Goal: Information Seeking & Learning: Find specific fact

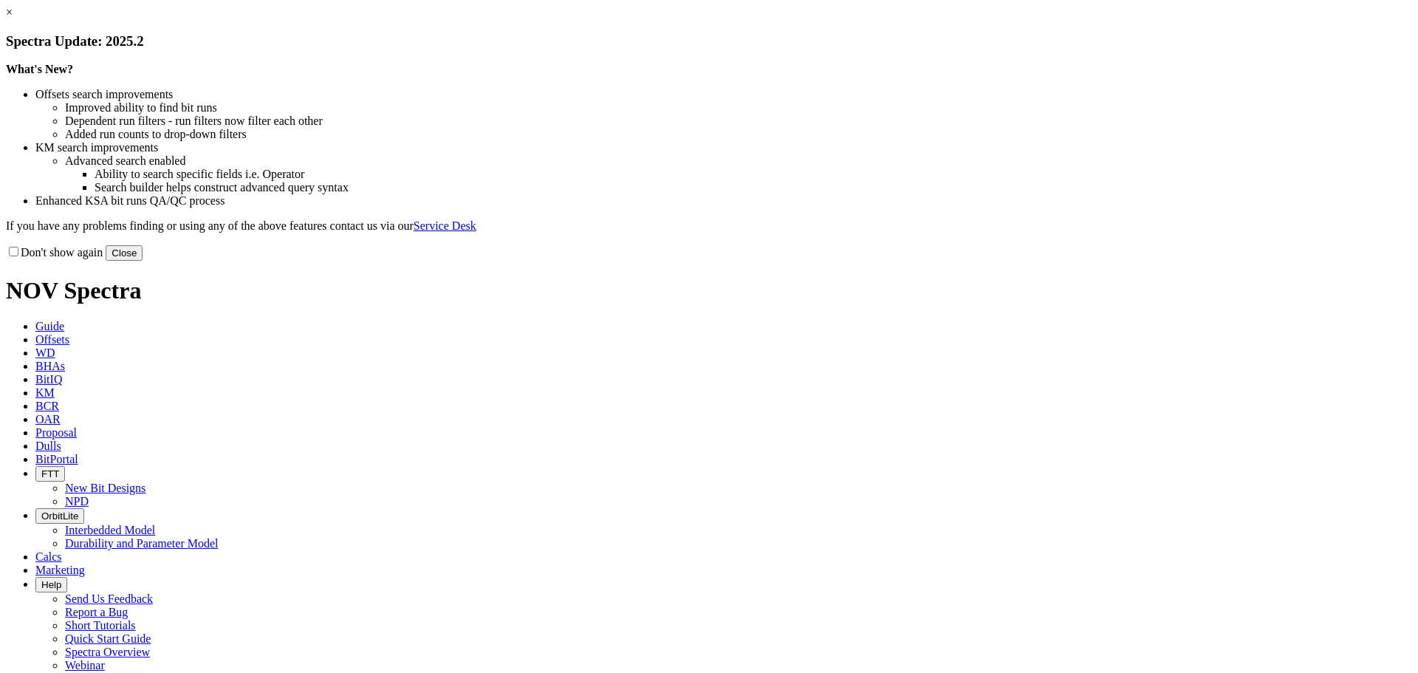
click at [13, 18] on link "×" at bounding box center [9, 12] width 7 height 13
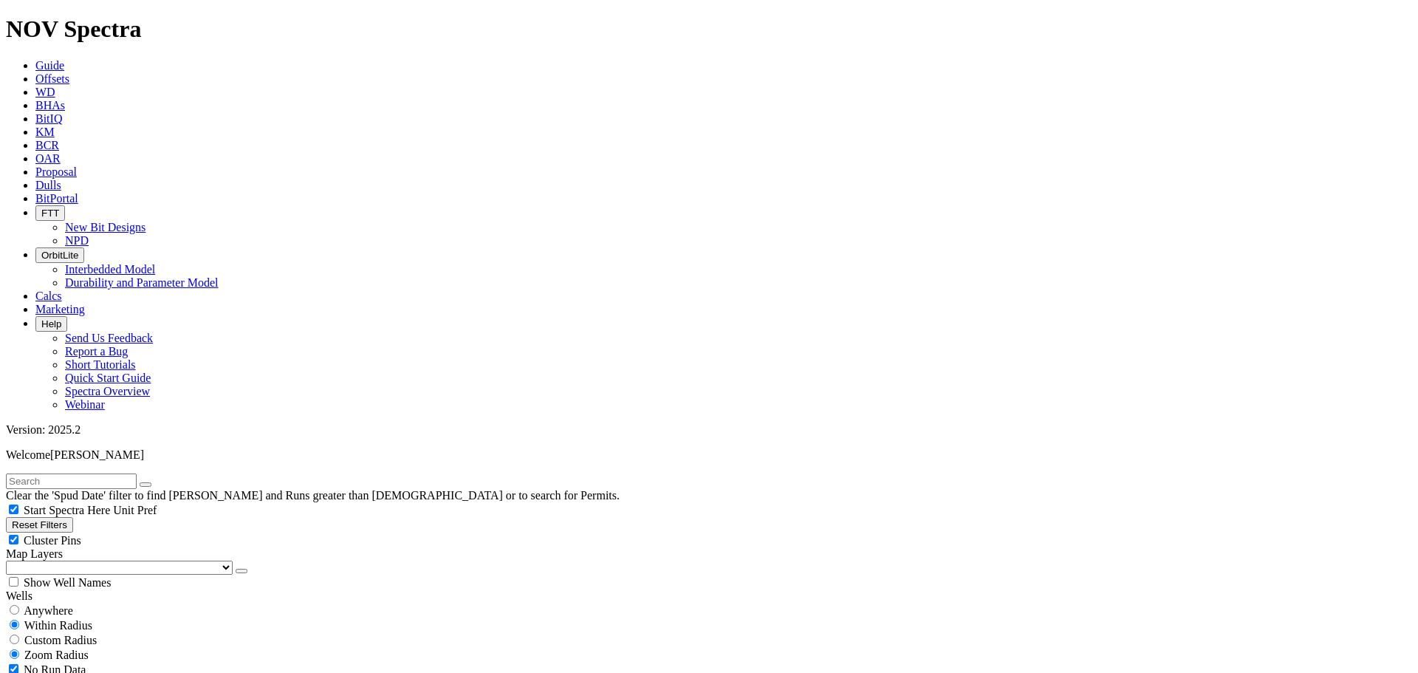
click at [75, 603] on div "Anywhere" at bounding box center [709, 610] width 1406 height 15
radio input "true"
radio input "false"
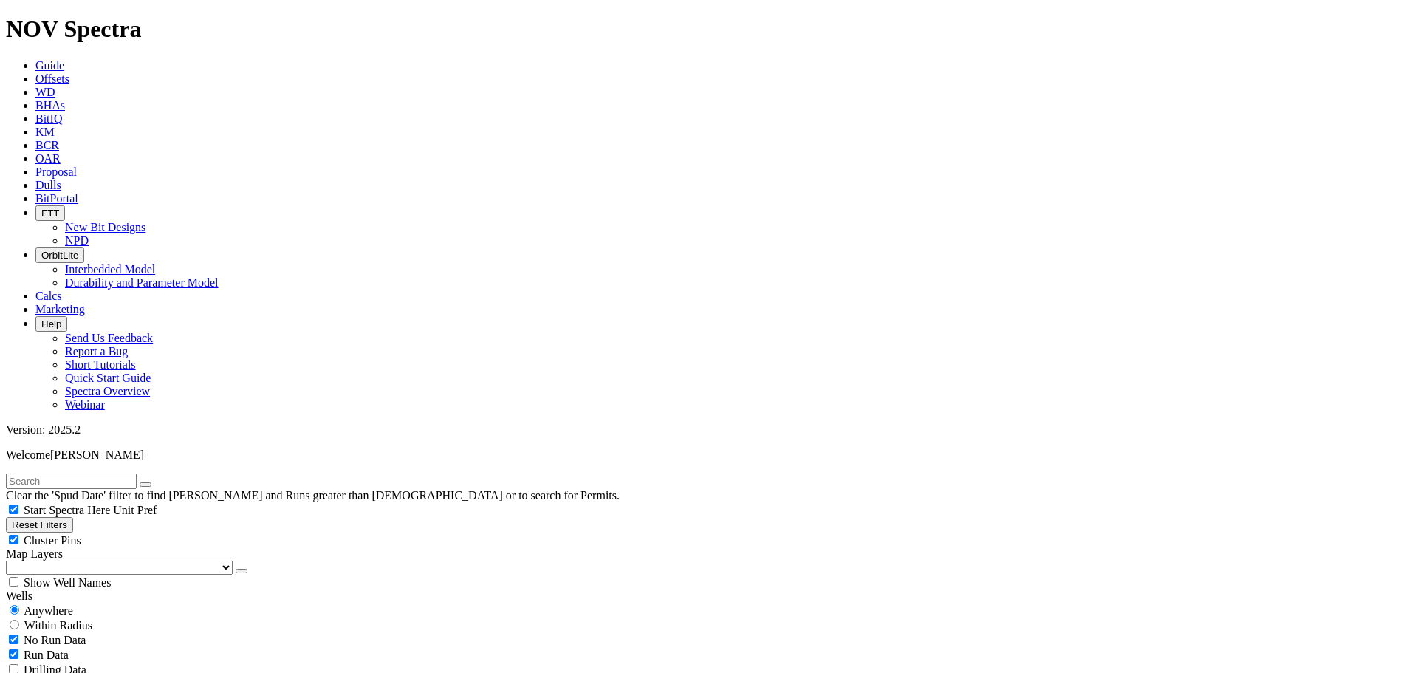
click at [53, 473] on input "text" at bounding box center [71, 481] width 131 height 16
paste input "ONGSTAD 5795 13-15 5B"
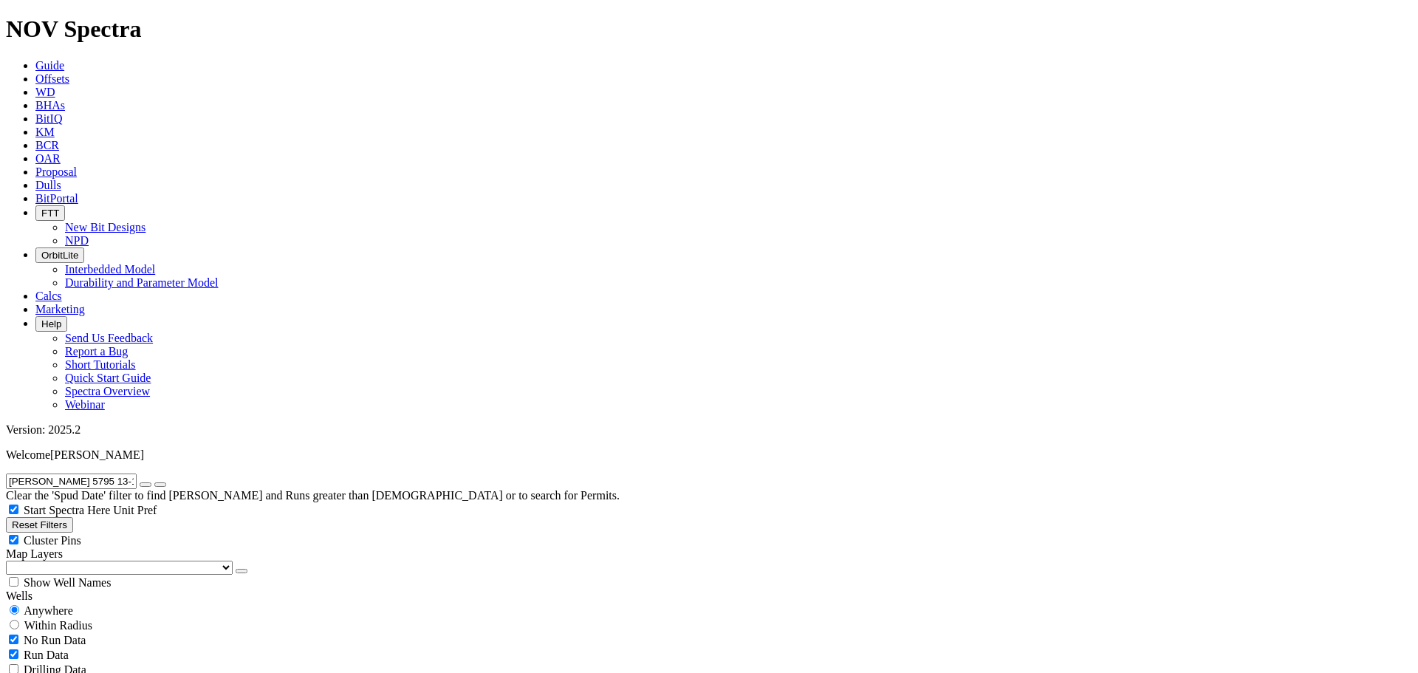
drag, startPoint x: 134, startPoint y: 65, endPoint x: 0, endPoint y: 66, distance: 133.7
click at [6, 473] on input "ONGSTAD 5795 13-15 5B" at bounding box center [71, 481] width 131 height 16
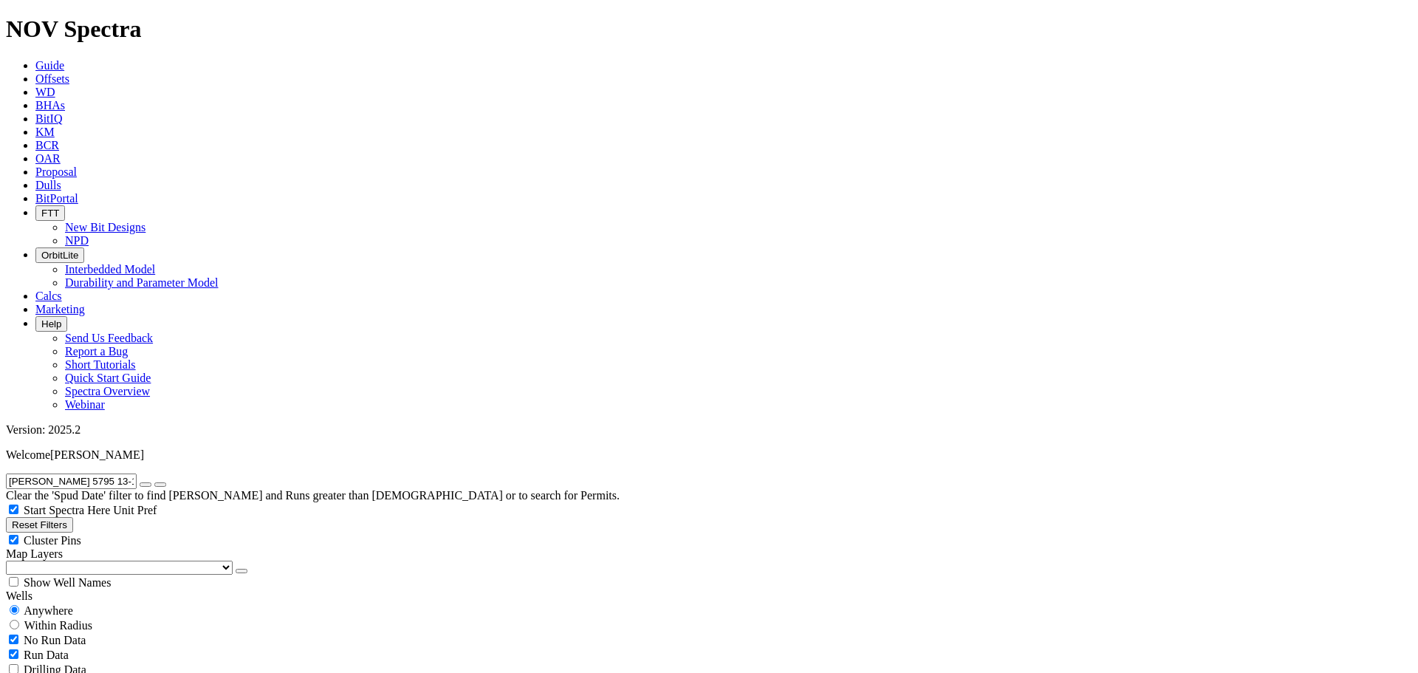
paste input "RBIT 24-13-12 1H"
drag, startPoint x: 114, startPoint y: 62, endPoint x: 0, endPoint y: 44, distance: 116.0
click at [6, 473] on div "ORBIT 24-13-12 1H Clear the 'Spud Date' filter to find Wells and Runs greater t…" at bounding box center [709, 487] width 1406 height 29
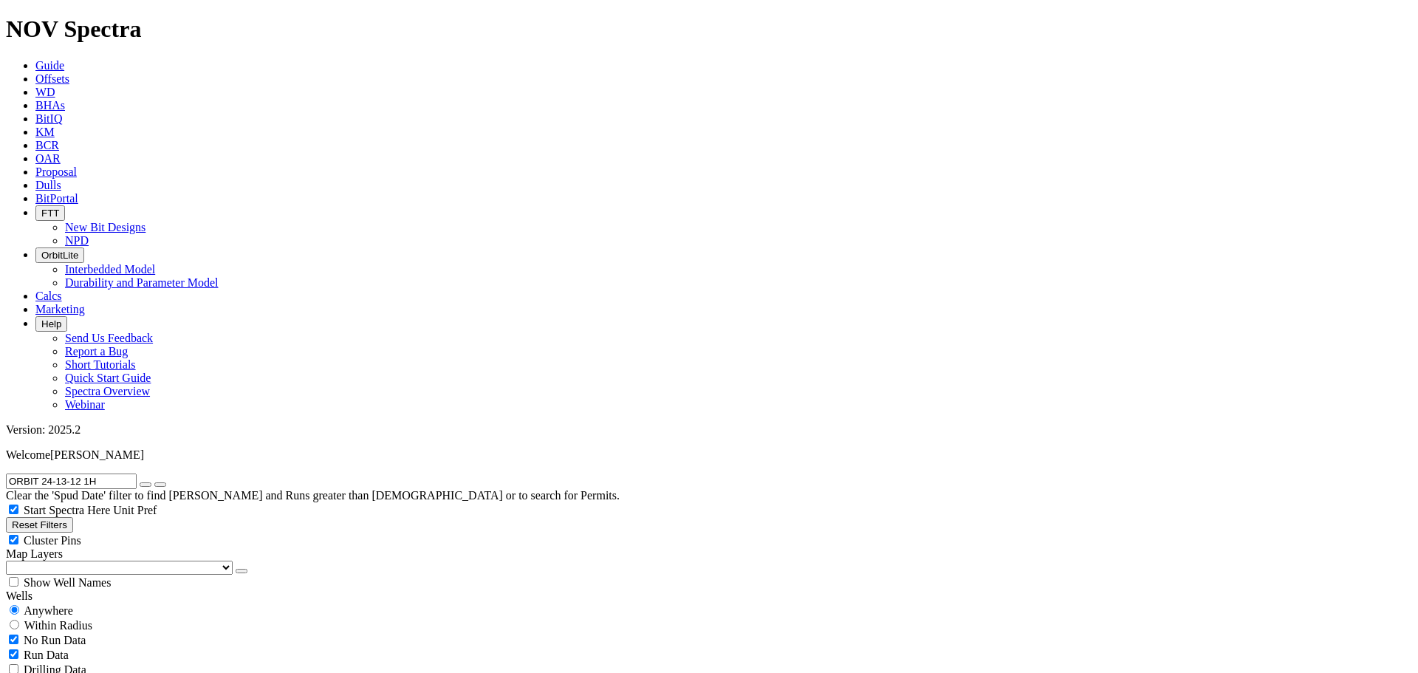
paste input "2"
click at [6, 473] on input "ORBIT 24-13-12 2H" at bounding box center [71, 481] width 131 height 16
paste input "SPREY 5401 44-23 3B"
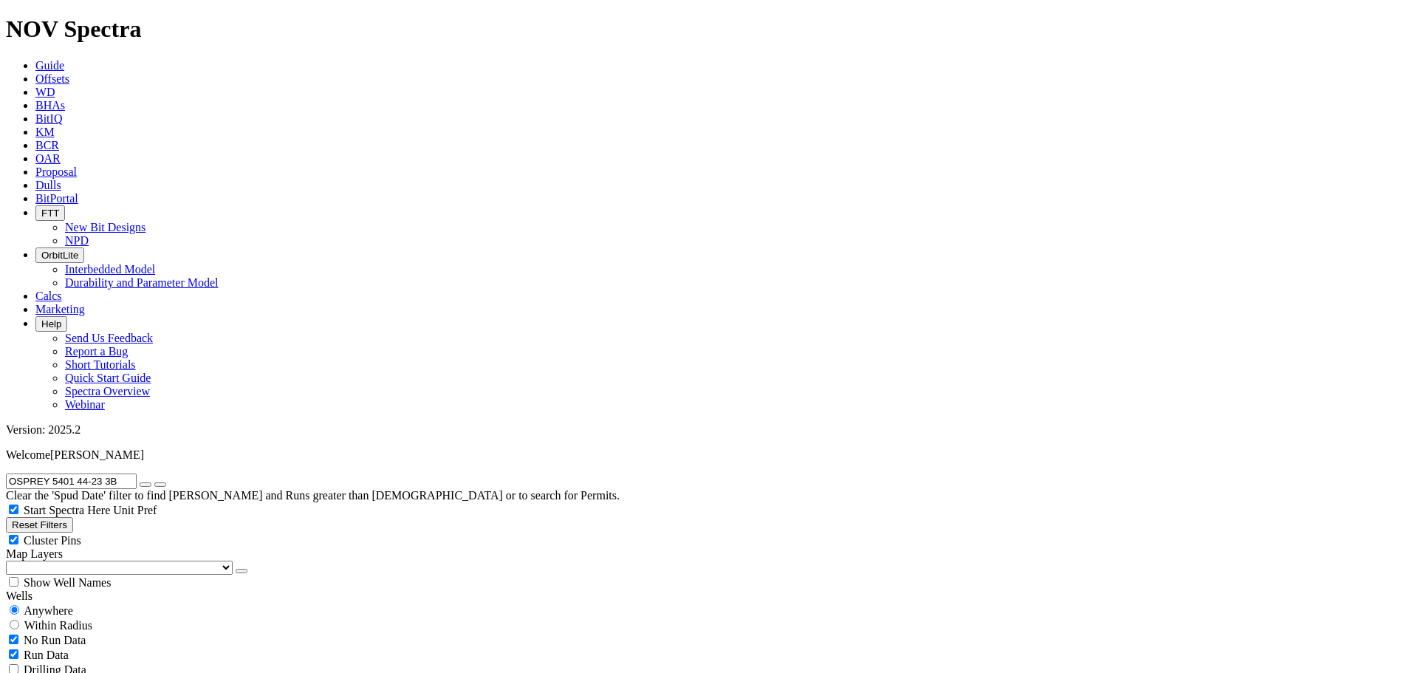
drag, startPoint x: 136, startPoint y: 61, endPoint x: 0, endPoint y: 55, distance: 136.0
click at [6, 473] on input "OSPREY 5401 44-23 3B" at bounding box center [71, 481] width 131 height 16
paste input "4"
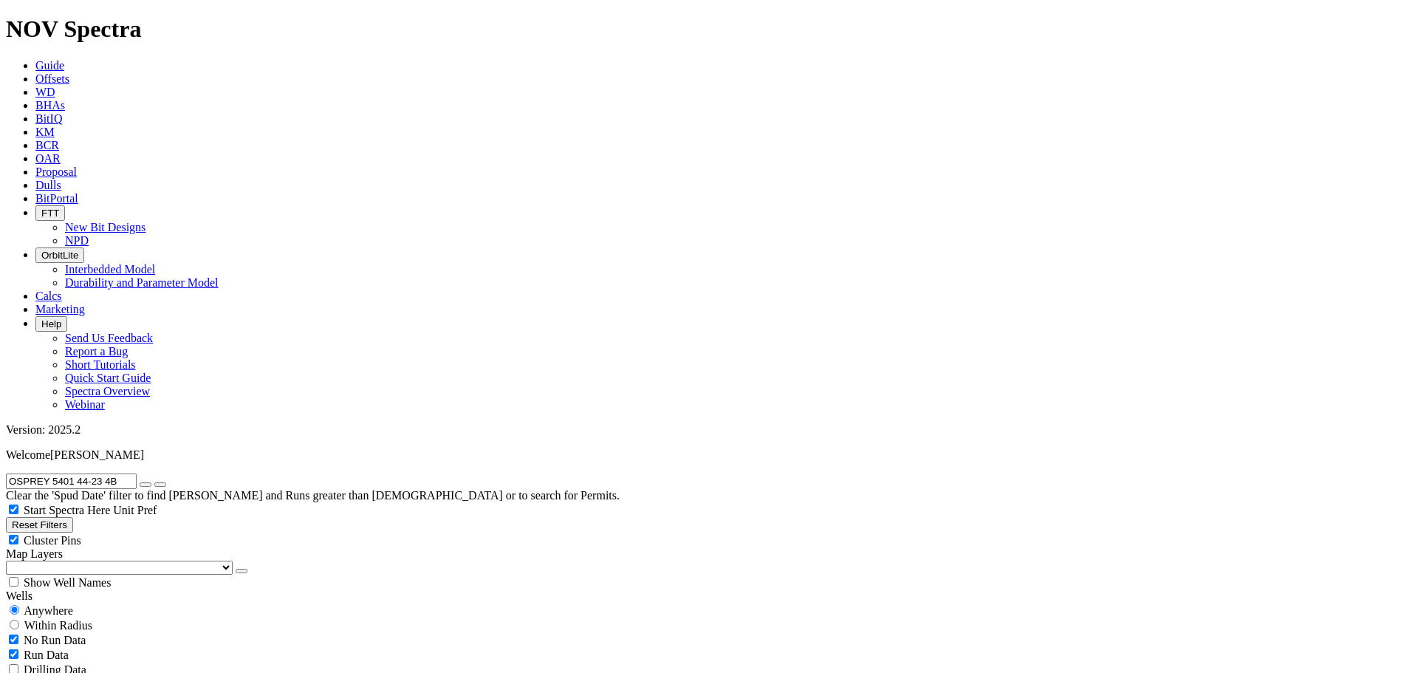
drag, startPoint x: 0, startPoint y: 55, endPoint x: 0, endPoint y: 46, distance: 9.6
click at [6, 473] on div "OSPREY 5401 44-23 4B Clear the 'Spud Date' filter to find Wells and Runs greate…" at bounding box center [709, 487] width 1406 height 29
paste input "PAINTED ROCKS 5000 41-20 2BX"
type input "PAINTED ROCKS 5000 41-20 2BX"
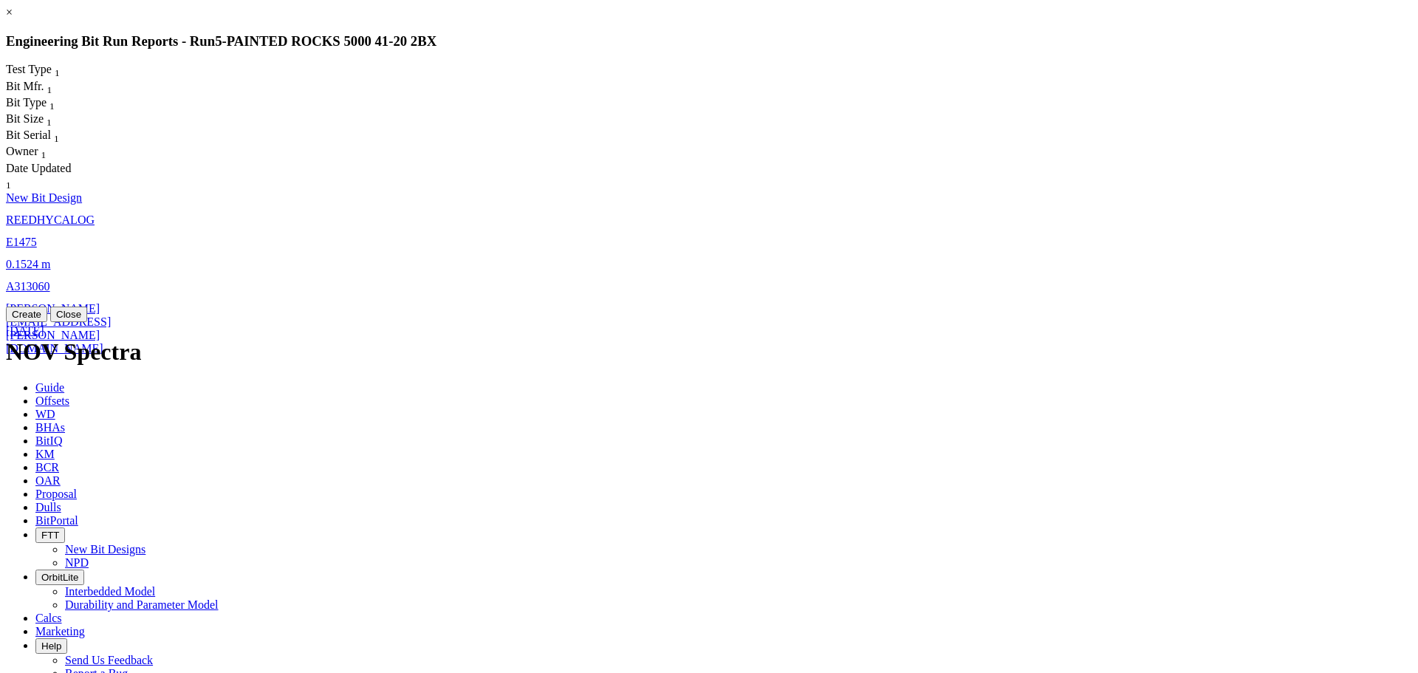
click at [37, 236] on link "E1475" at bounding box center [21, 242] width 31 height 13
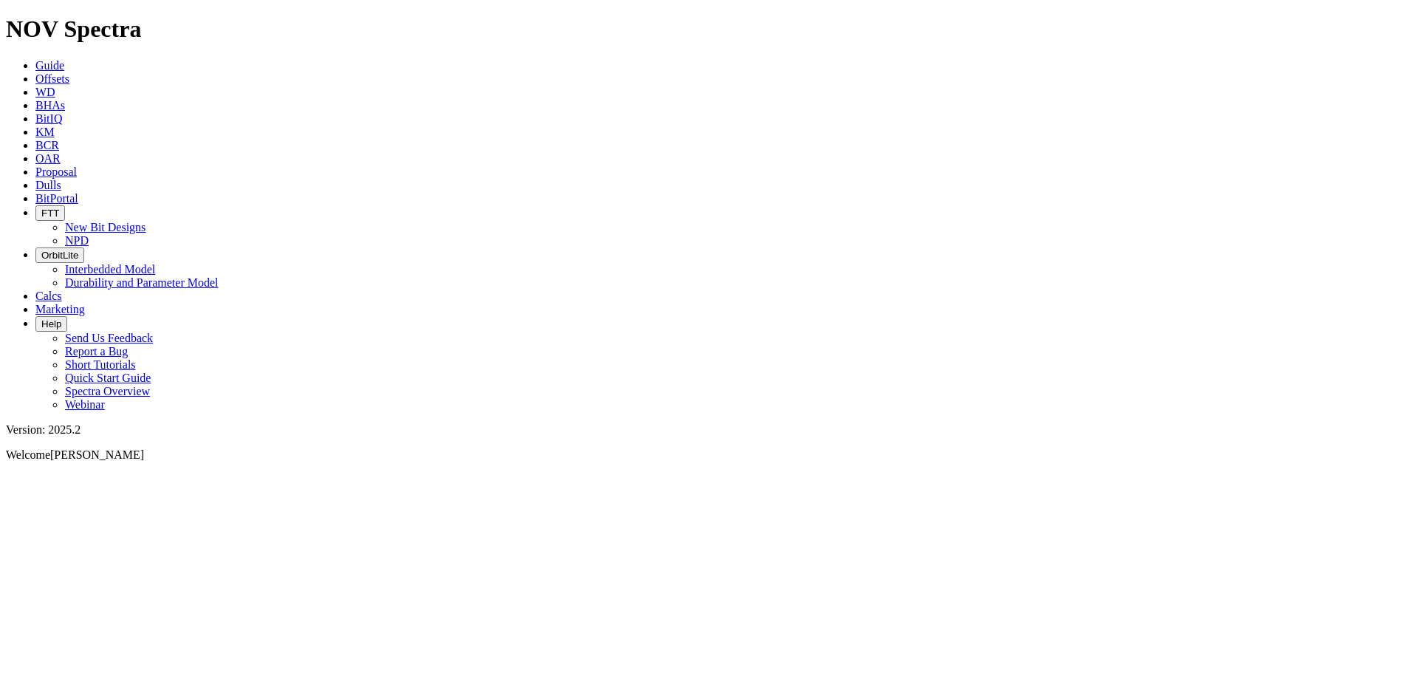
select select "New Bit Design"
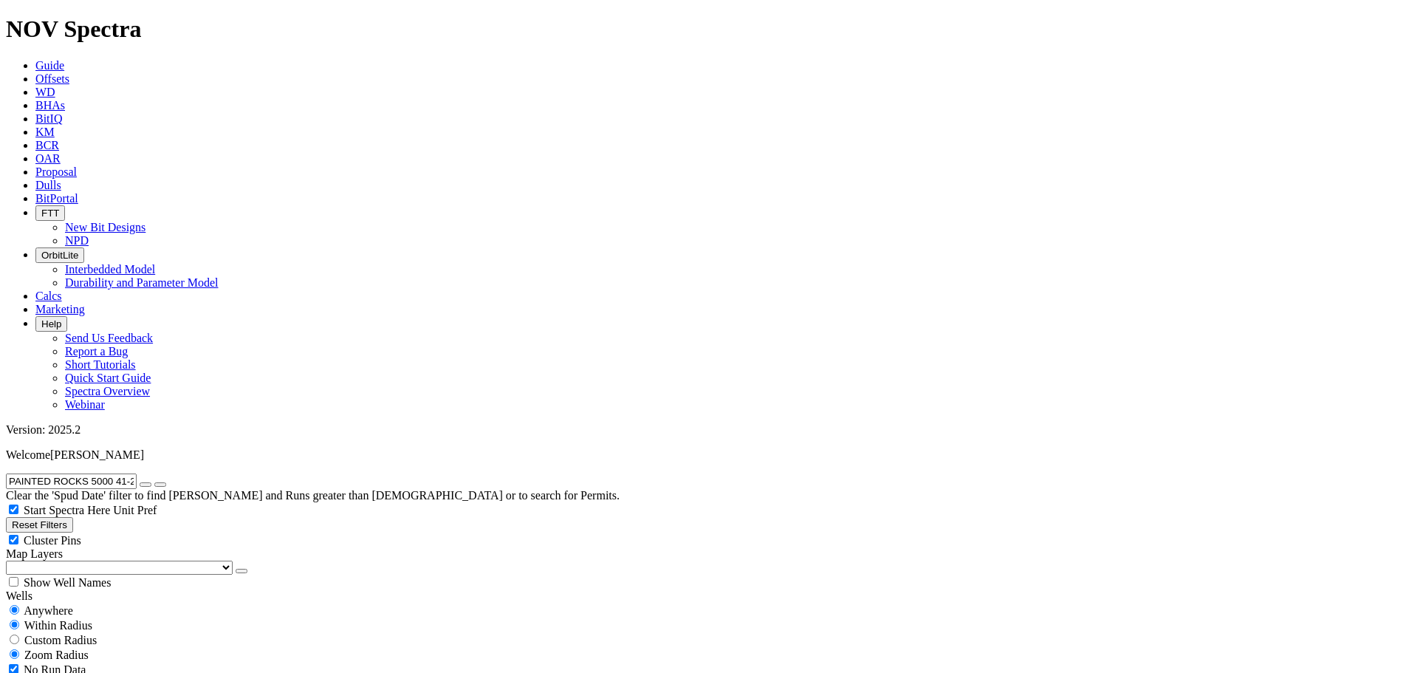
radio input "false"
radio input "true"
drag, startPoint x: 158, startPoint y: 63, endPoint x: 38, endPoint y: 55, distance: 120.7
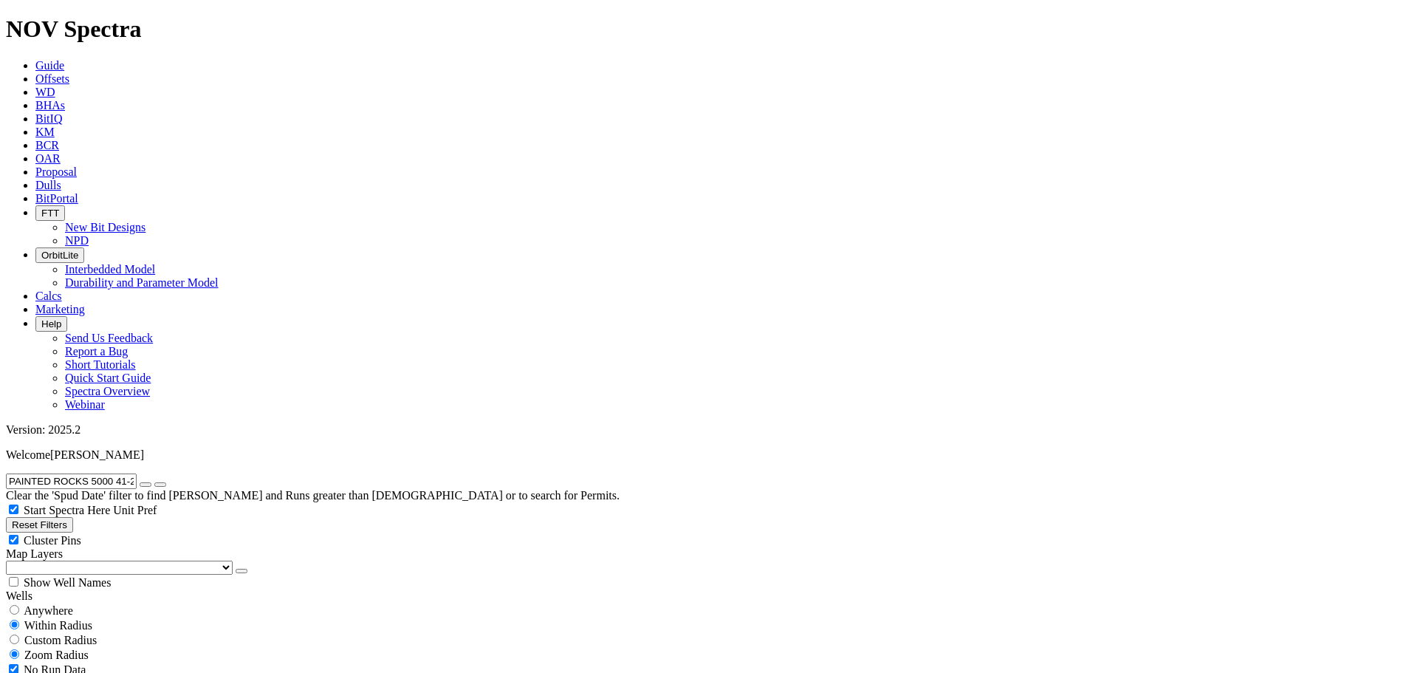
click at [38, 473] on form "PAINTED ROCKS 5000 41-20 2BX" at bounding box center [709, 481] width 1406 height 16
click at [41, 473] on input "PAINTED ROCKS 5000 41-20 2BX" at bounding box center [71, 481] width 131 height 16
paste input "3B"
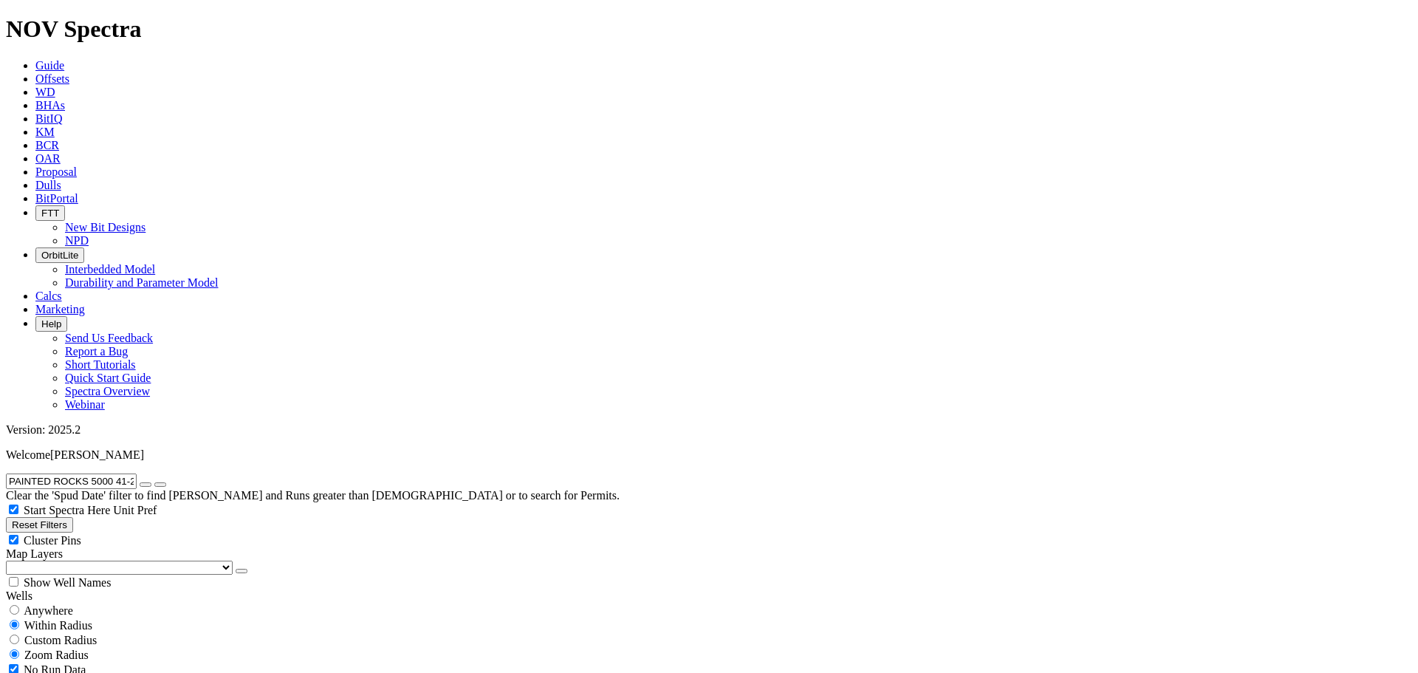
type input "PAINTED ROCKS 5000 41-20 3B"
click at [154, 482] on button "submit" at bounding box center [160, 484] width 12 height 4
click at [66, 604] on span "Anywhere" at bounding box center [48, 610] width 49 height 13
radio input "true"
radio input "false"
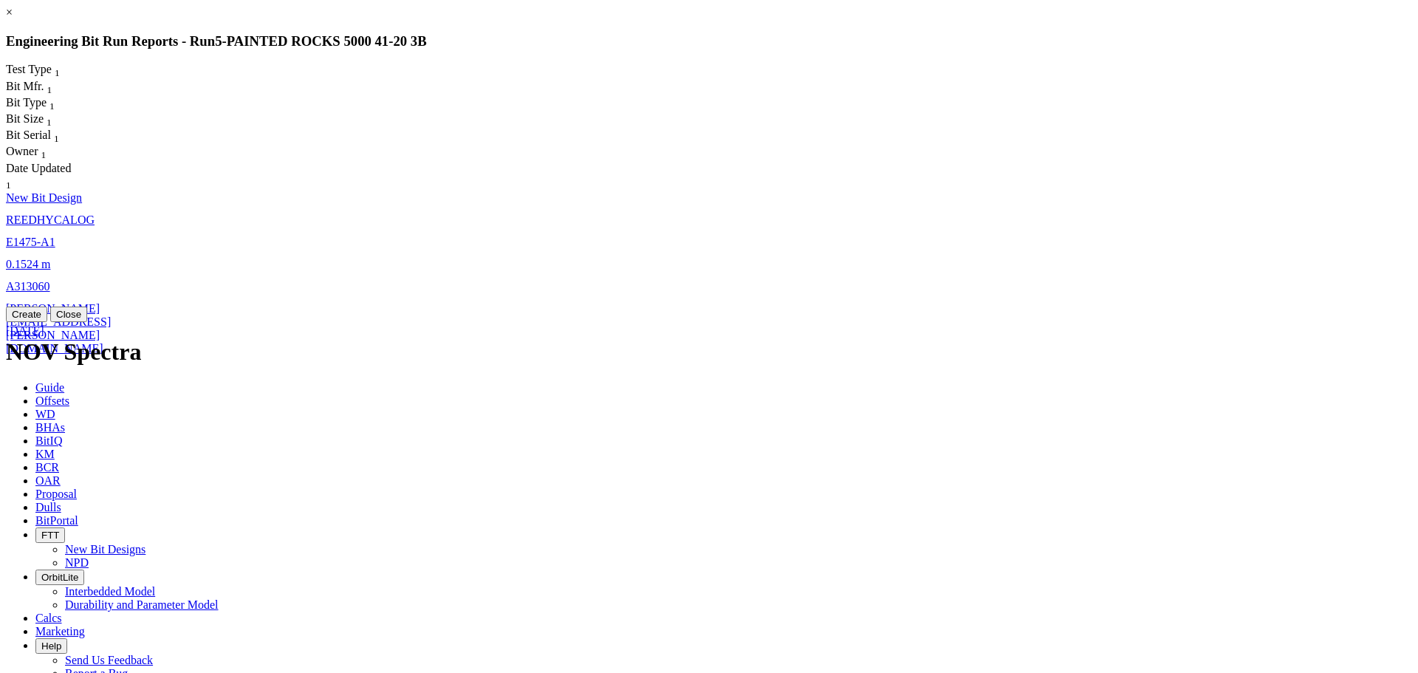
click at [55, 236] on link "E1475-A1" at bounding box center [30, 242] width 49 height 13
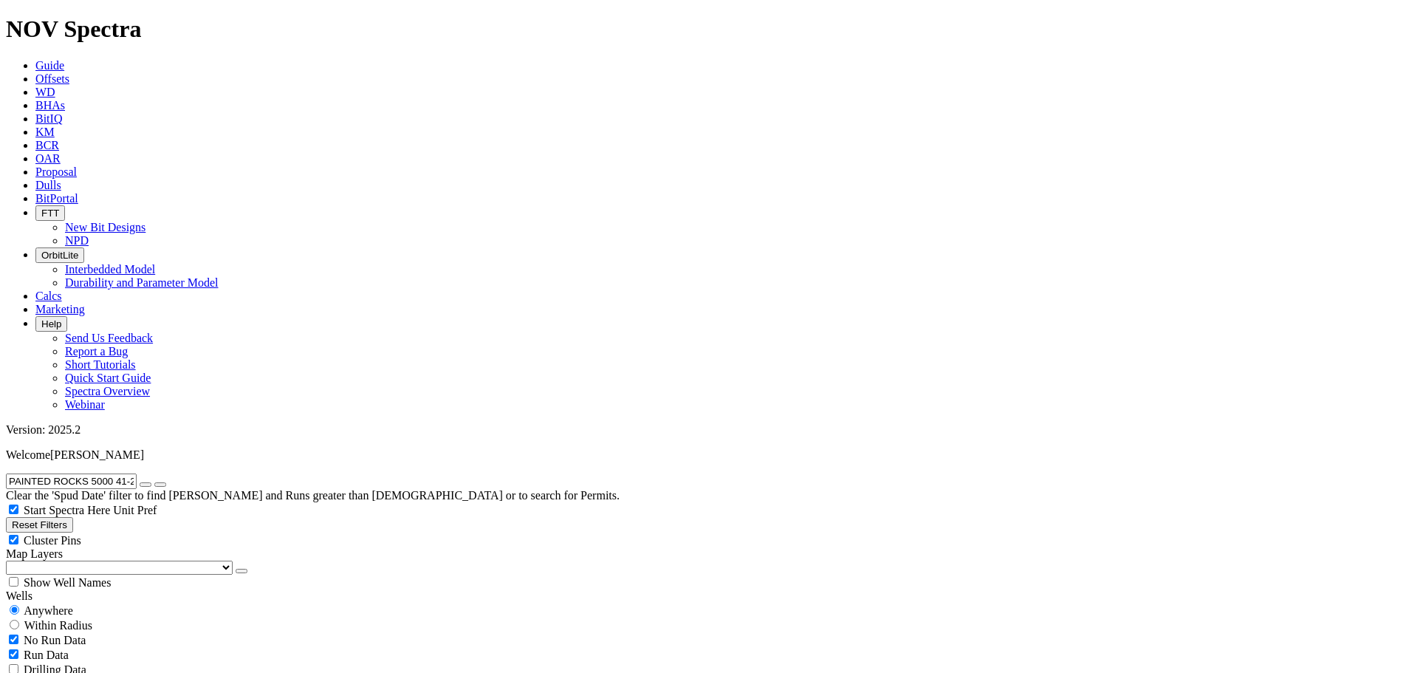
select select "New Bit Design"
radio input "false"
radio input "true"
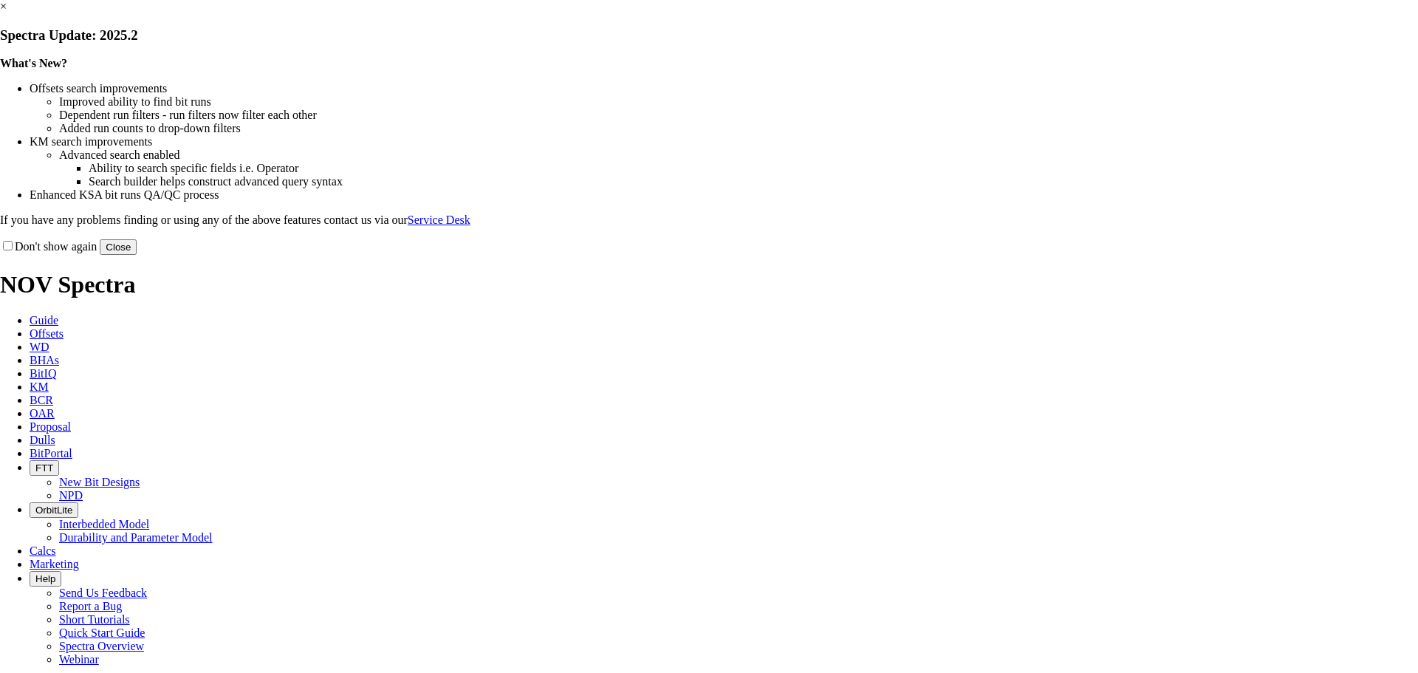
click at [137, 255] on button "Close" at bounding box center [118, 247] width 37 height 16
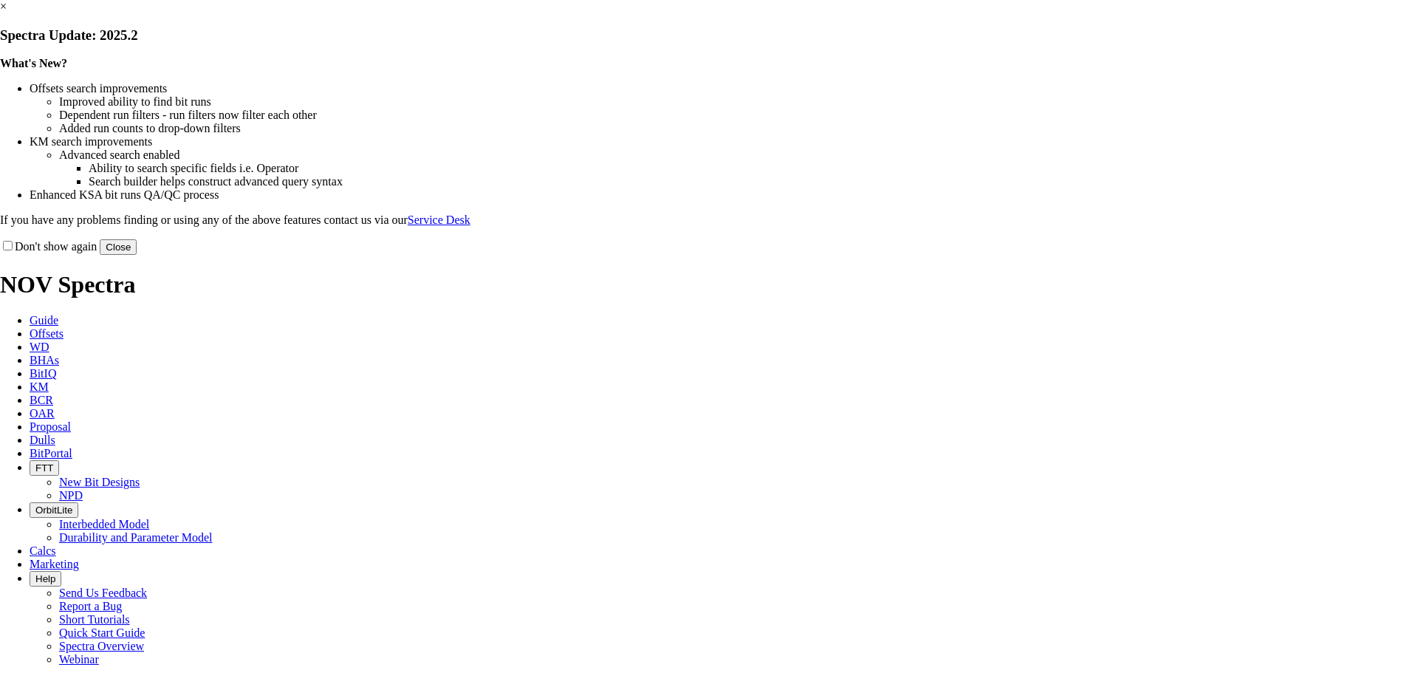
click at [137, 255] on button "Close" at bounding box center [118, 247] width 37 height 16
